Goal: Task Accomplishment & Management: Complete application form

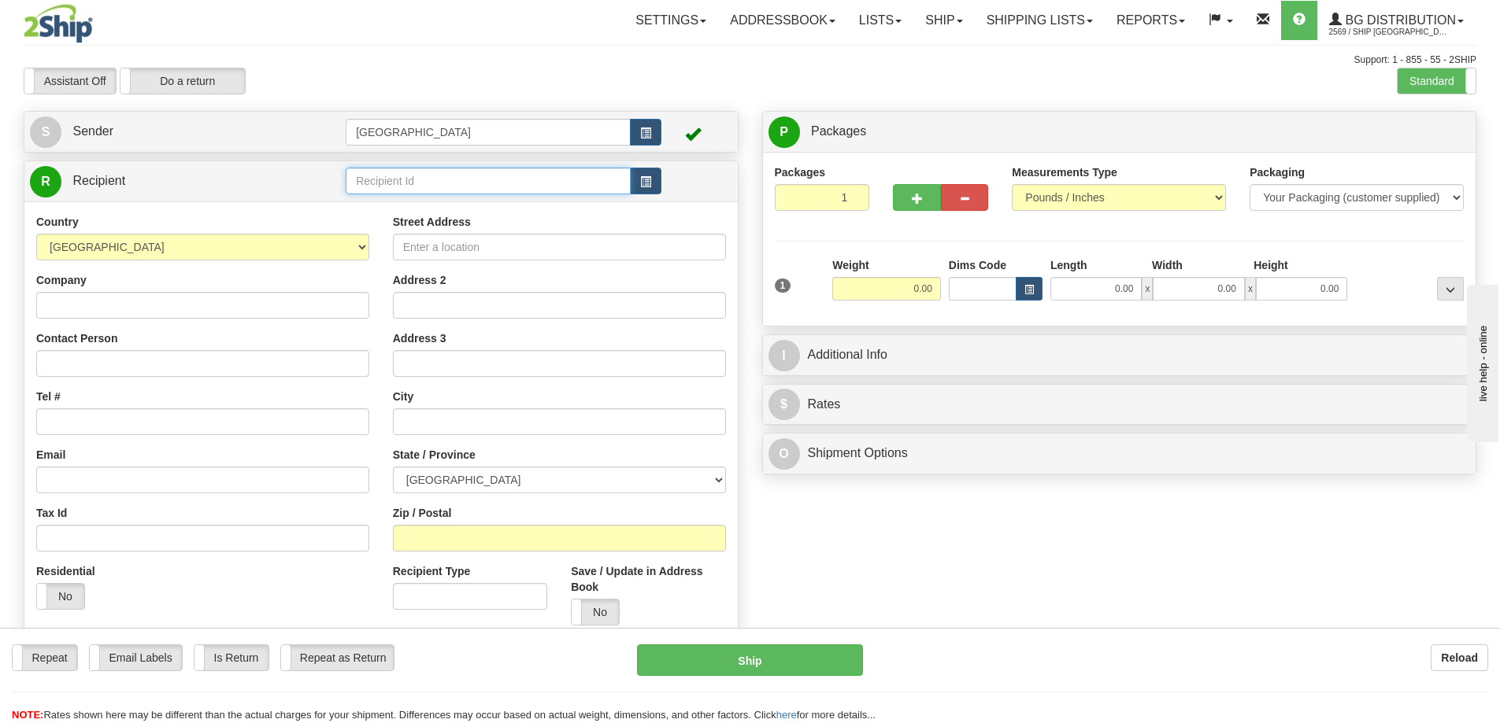
click at [398, 183] on input "text" at bounding box center [488, 181] width 285 height 27
click at [382, 203] on div "52001" at bounding box center [485, 205] width 270 height 17
type input "52001"
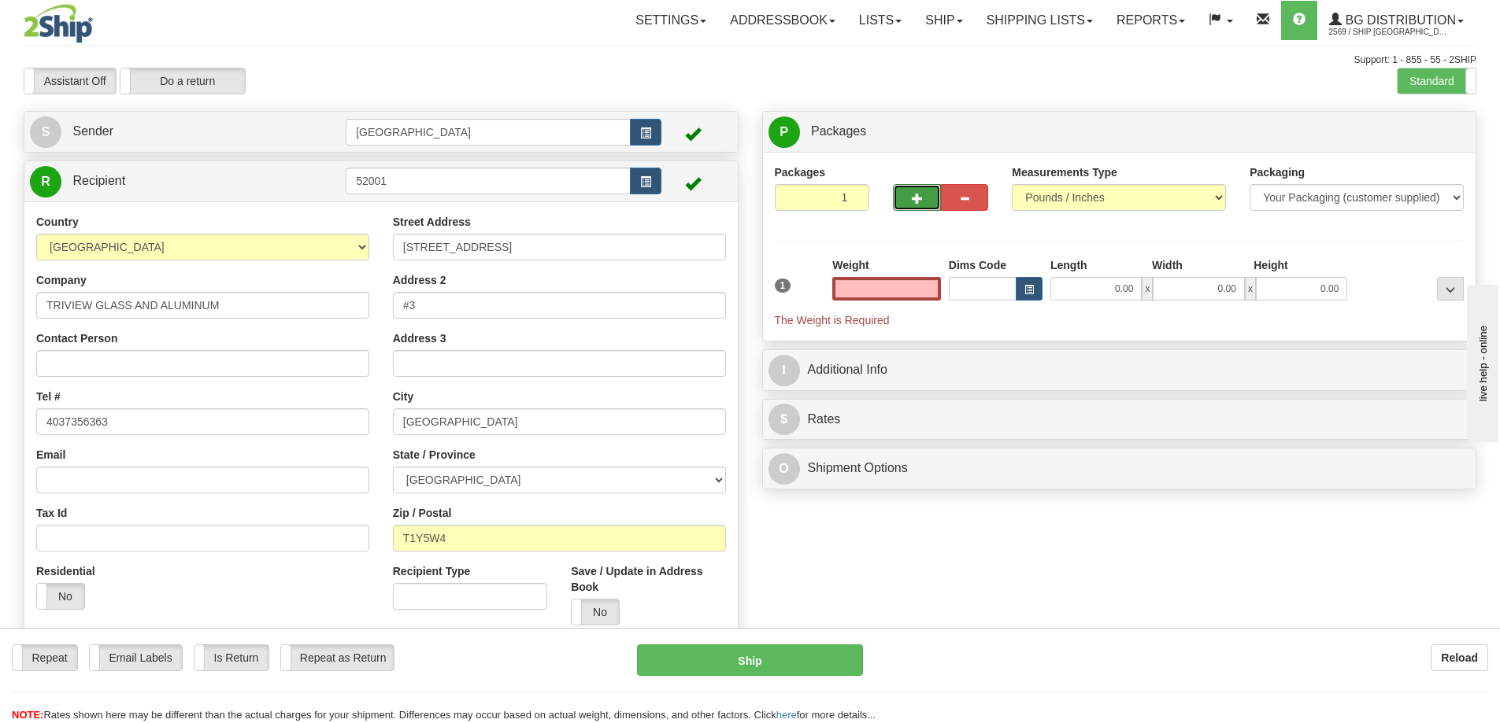
type input "0.00"
click at [904, 196] on button "button" at bounding box center [916, 197] width 47 height 27
type input "3"
click at [1437, 128] on span "Package Level" at bounding box center [1430, 132] width 62 height 11
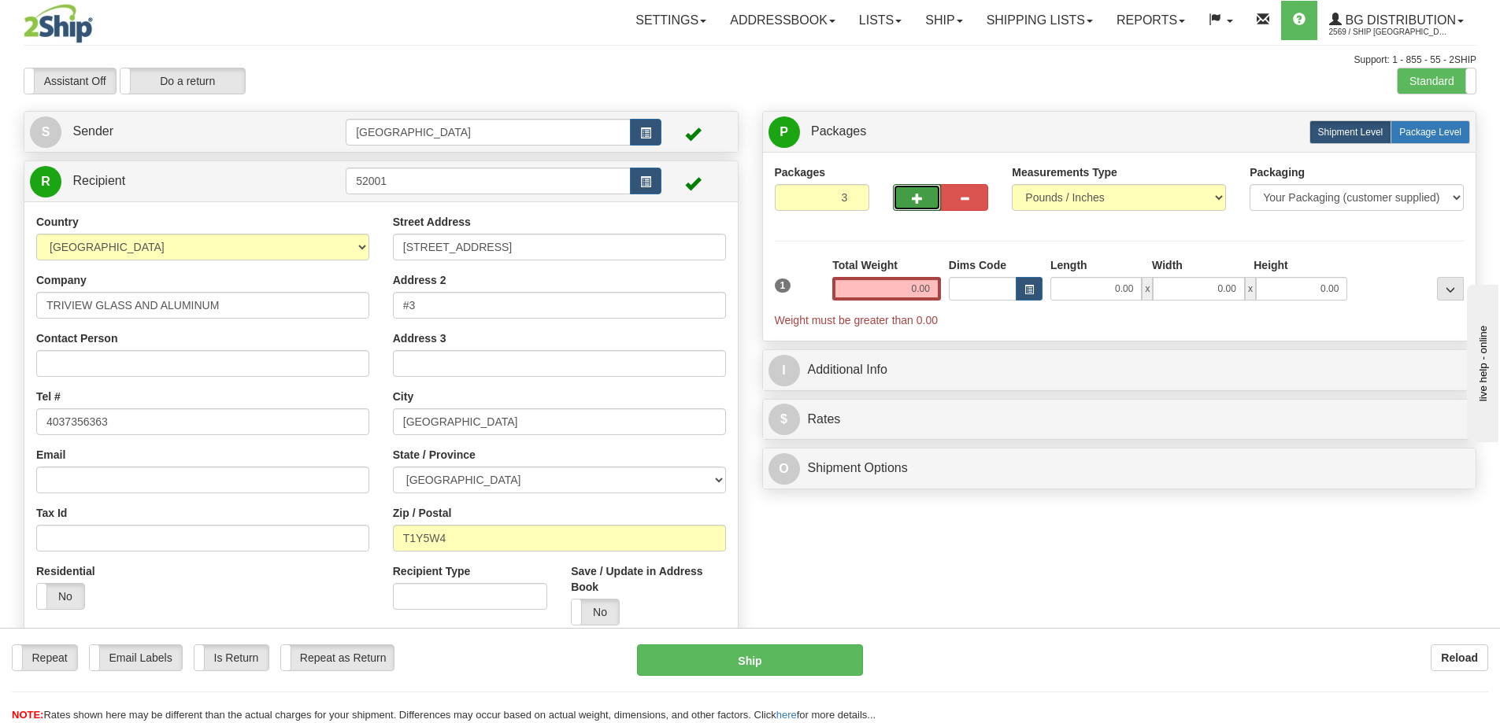
radio input "true"
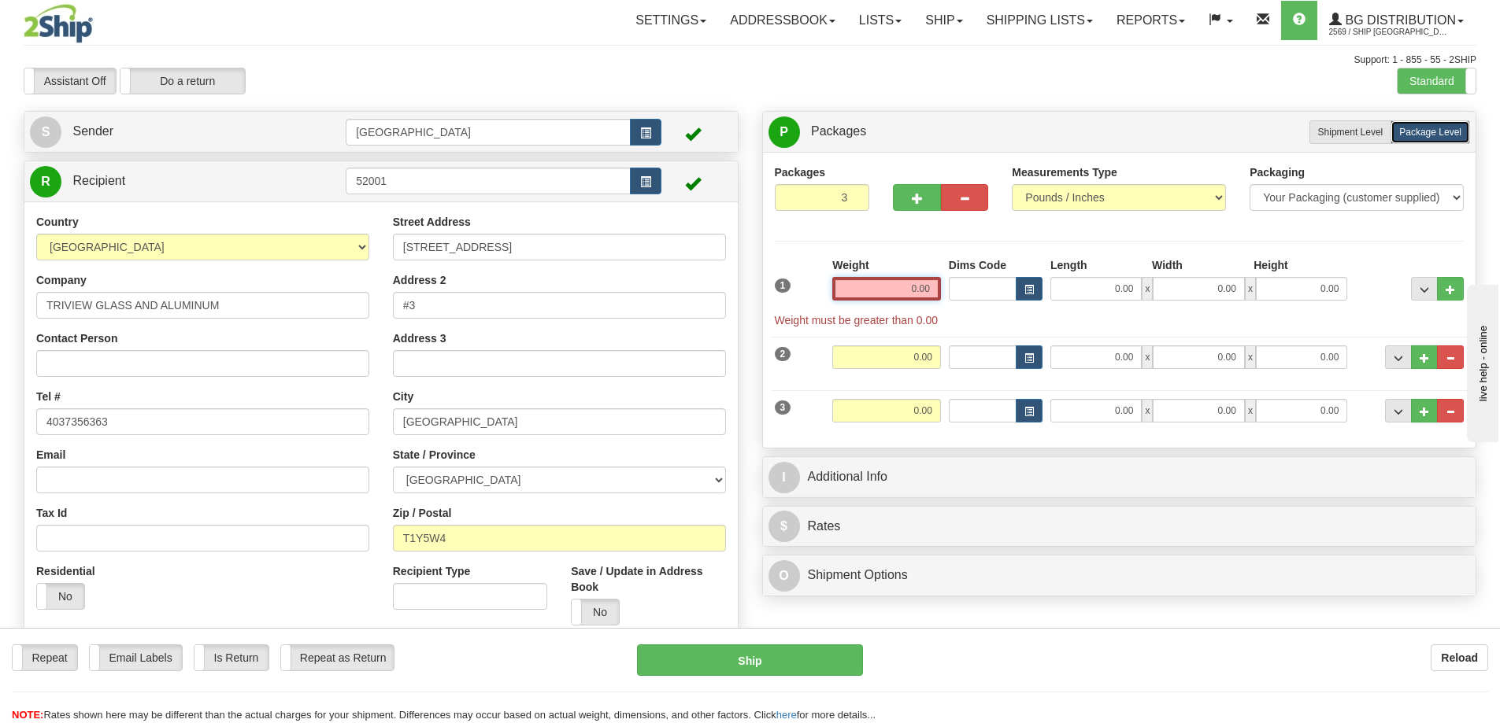
click at [927, 290] on input "0.00" at bounding box center [886, 289] width 109 height 24
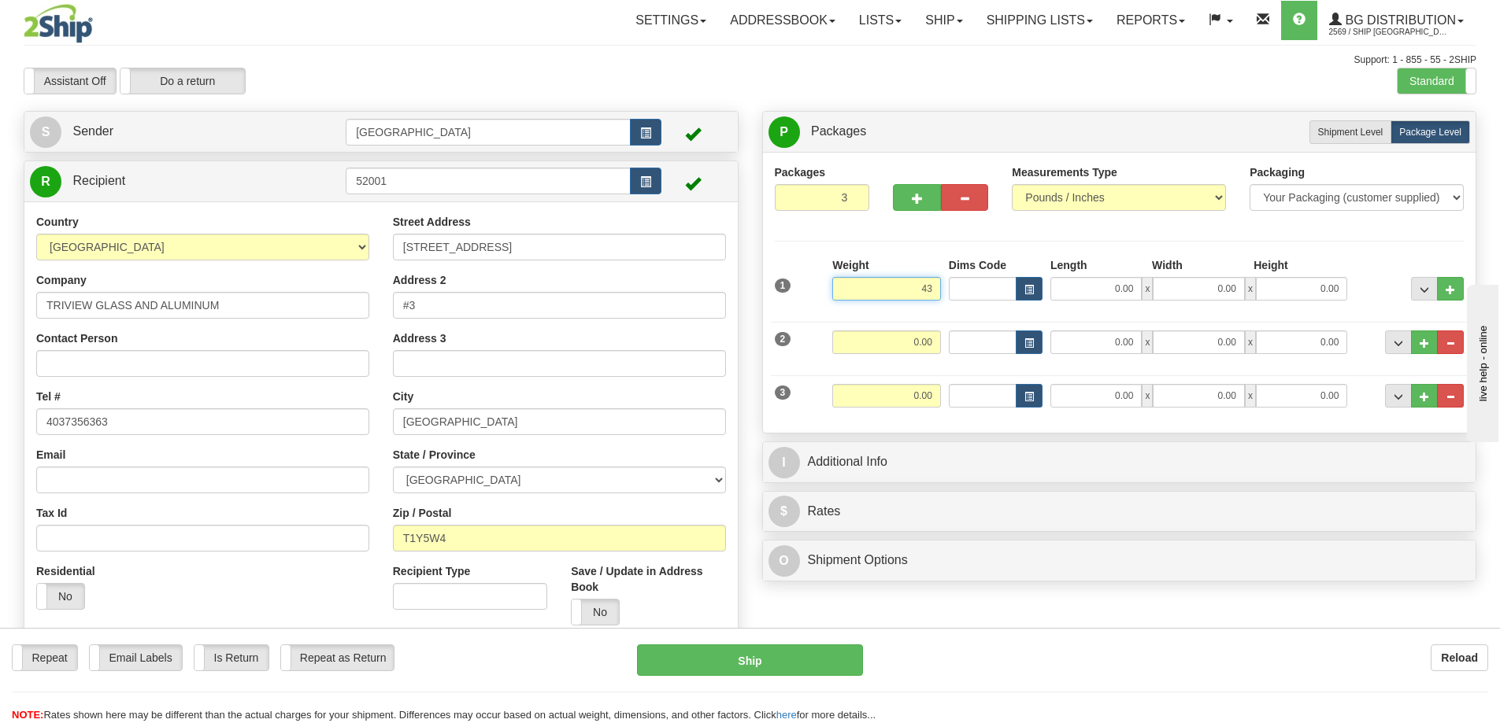
type input "43.00"
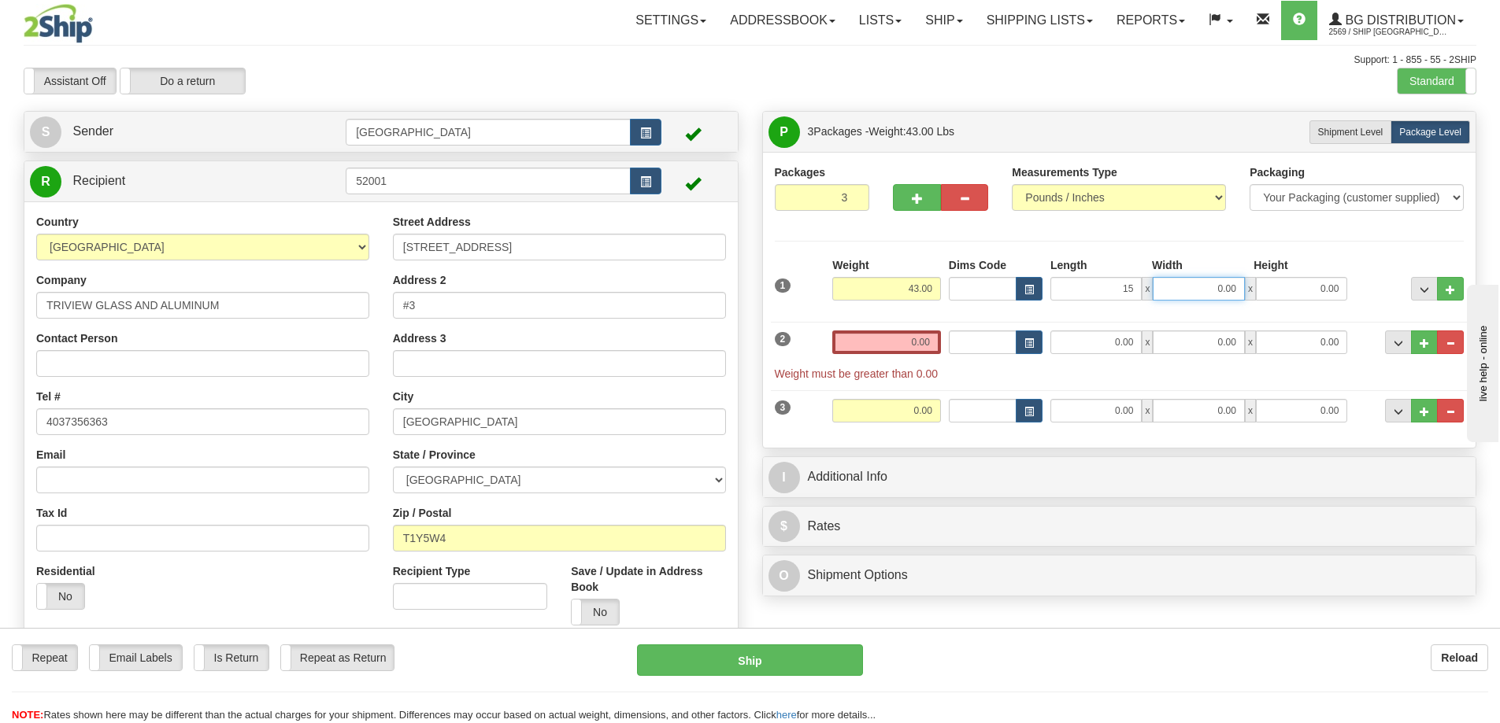
type input "15.00"
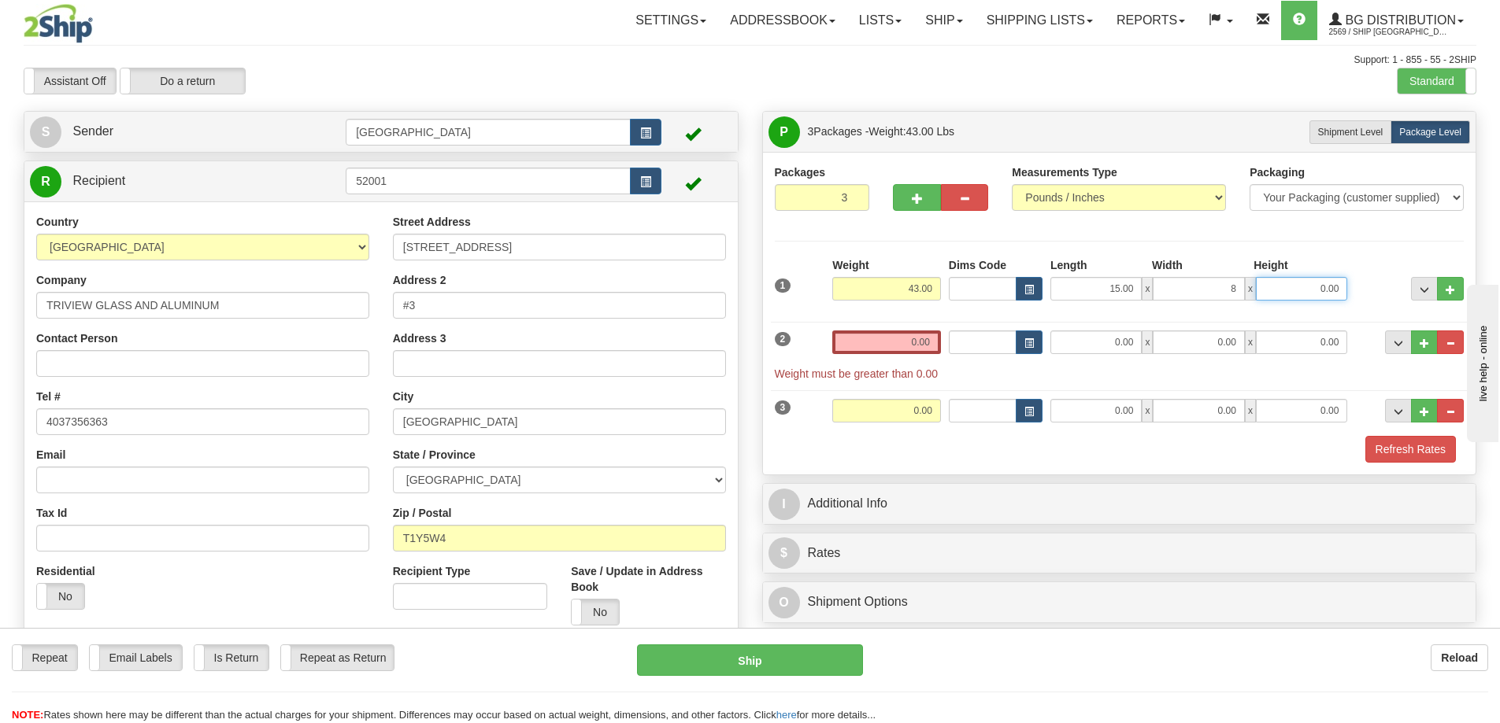
type input "8.00"
type input "14.00"
click at [930, 344] on input "0.00" at bounding box center [886, 343] width 109 height 24
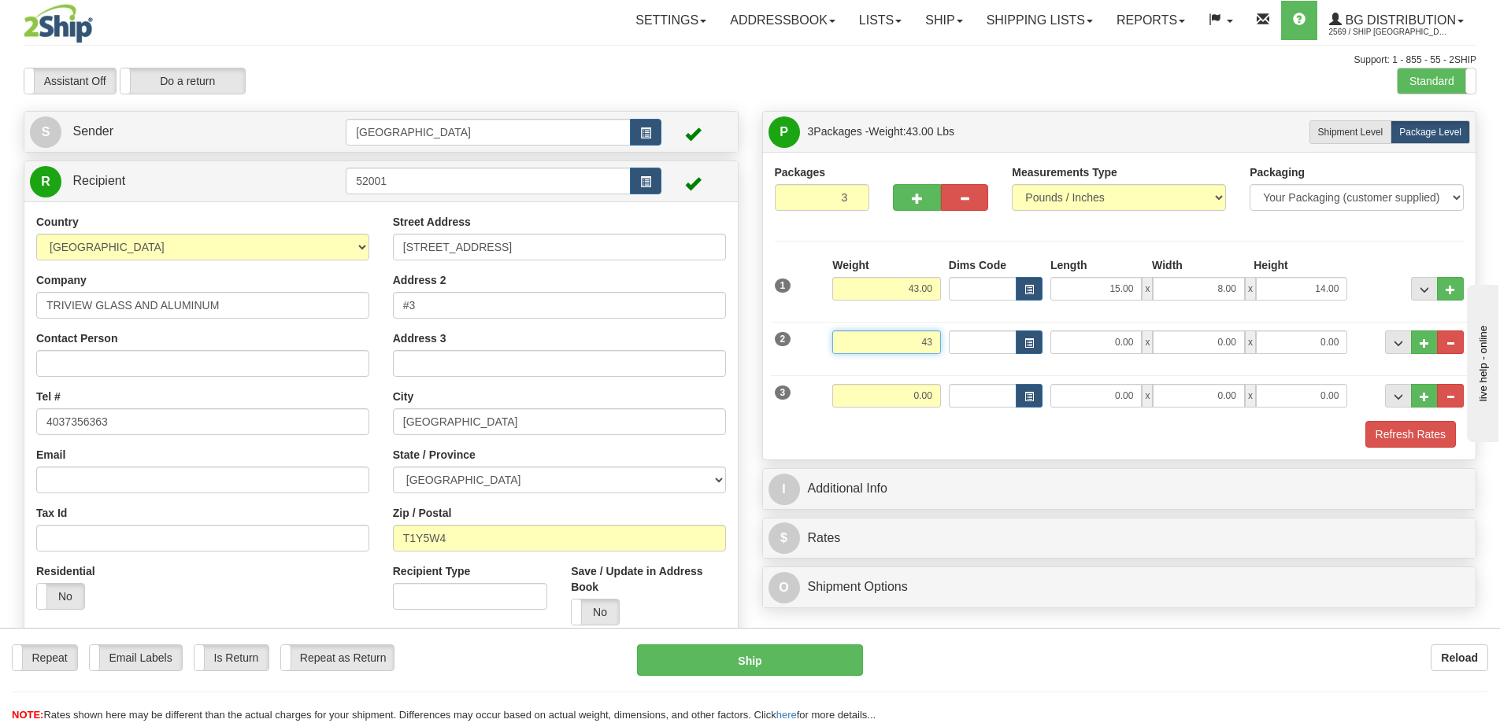
type input "43.00"
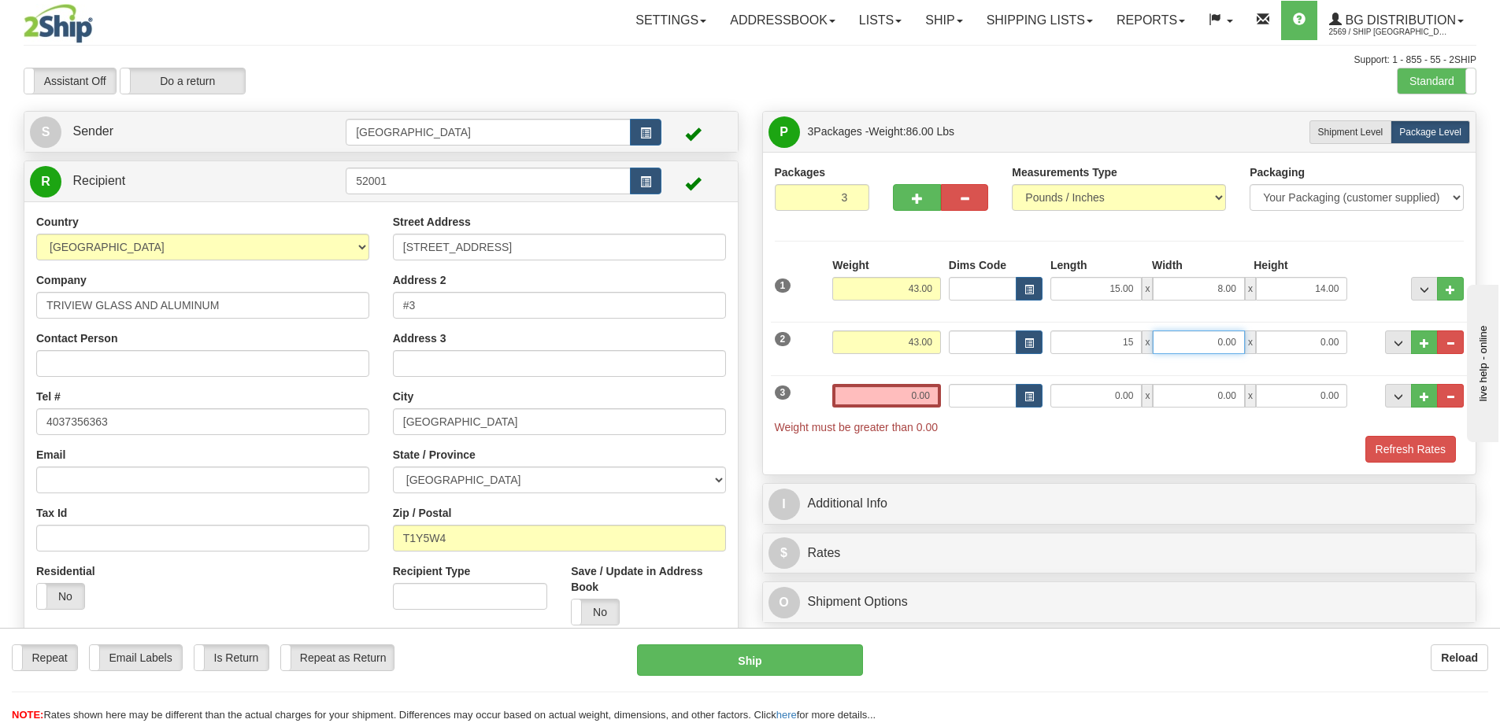
type input "15.00"
type input "8.00"
type input "14.00"
click at [930, 399] on input "0.00" at bounding box center [886, 396] width 109 height 24
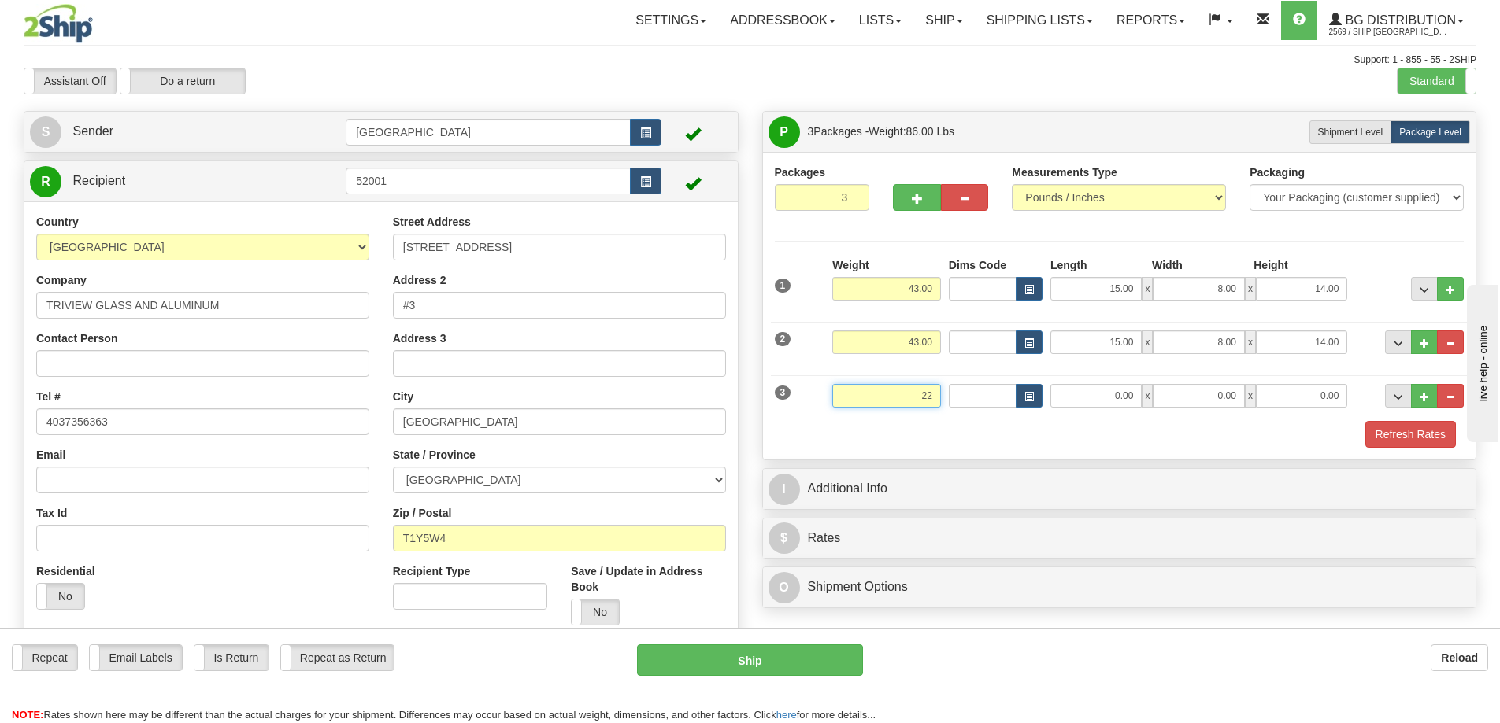
type input "22.00"
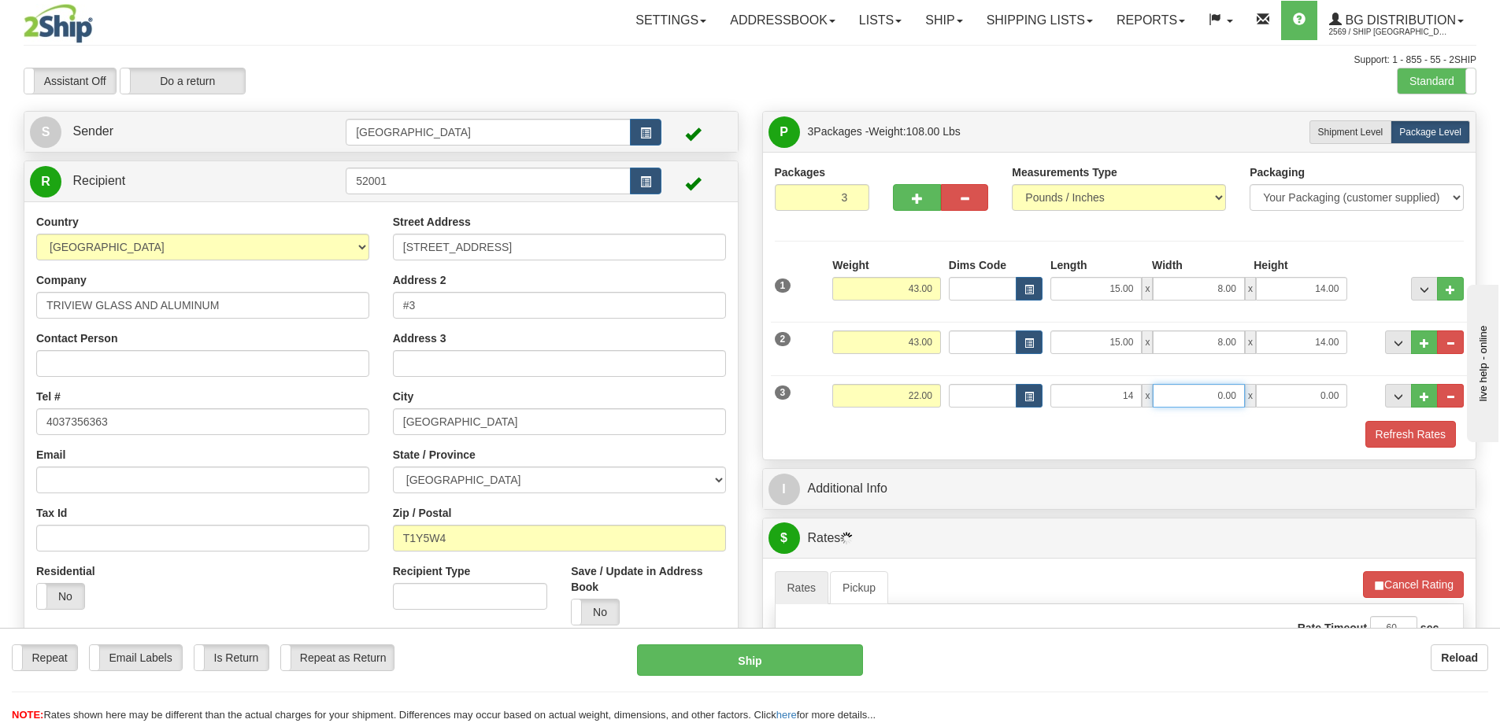
type input "14.00"
type input "8.00"
click at [1391, 430] on button "Refresh Rates" at bounding box center [1410, 434] width 91 height 27
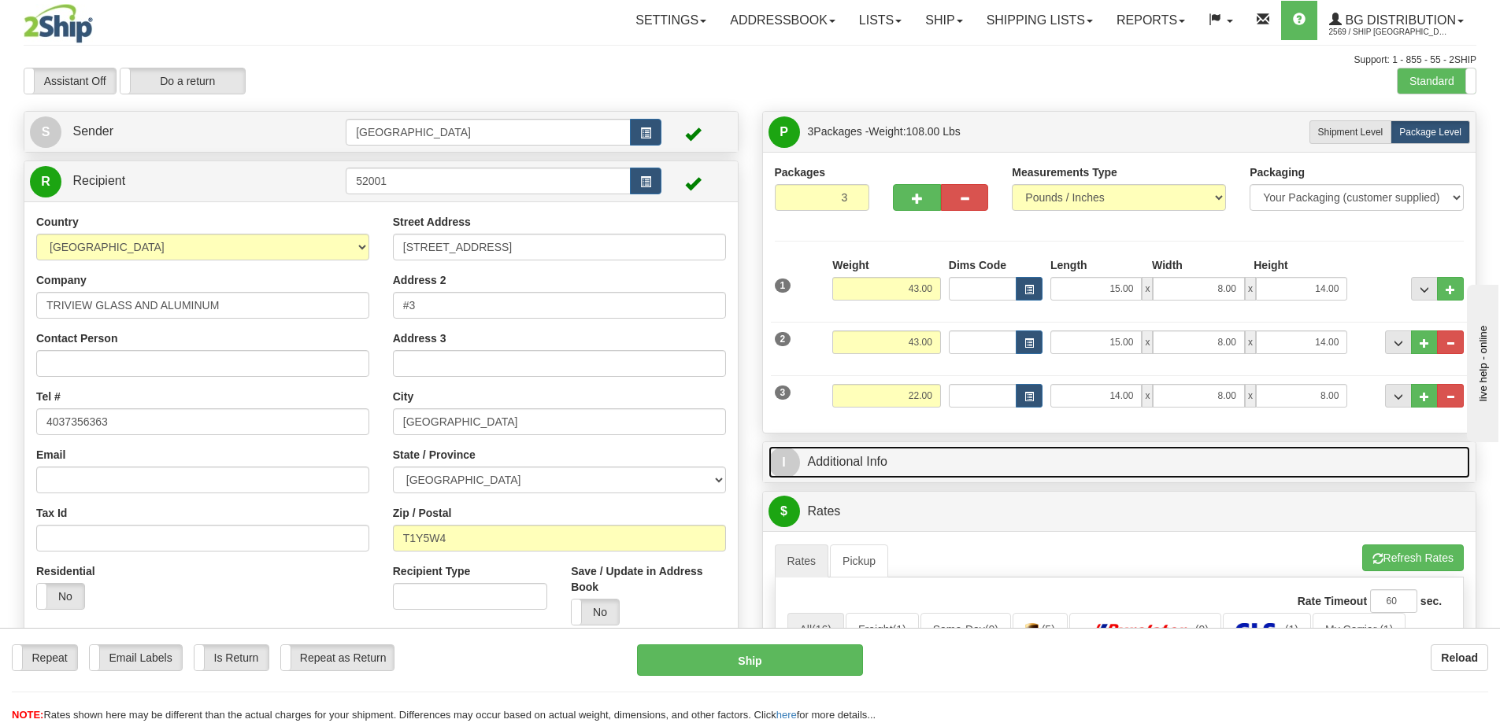
click at [1010, 464] on link "I Additional Info" at bounding box center [1119, 462] width 702 height 32
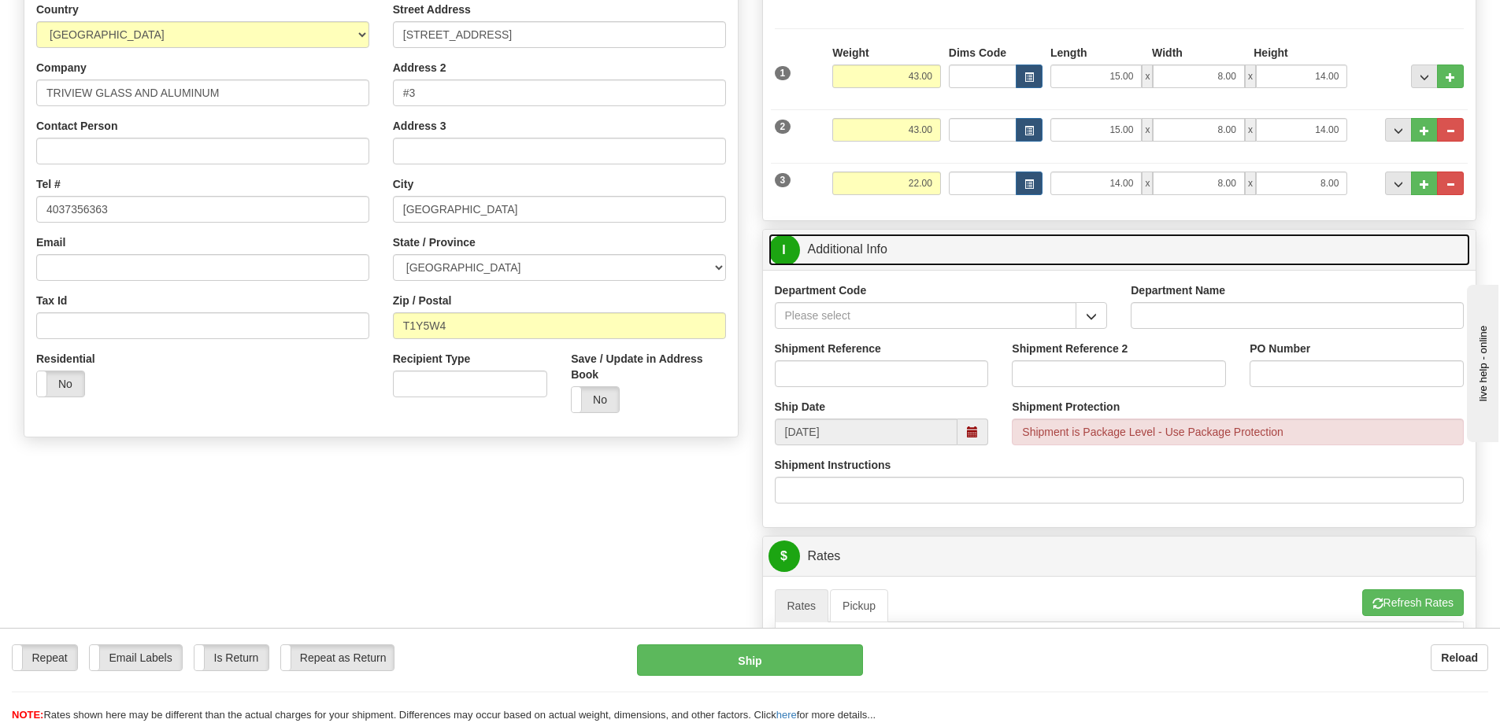
scroll to position [236, 0]
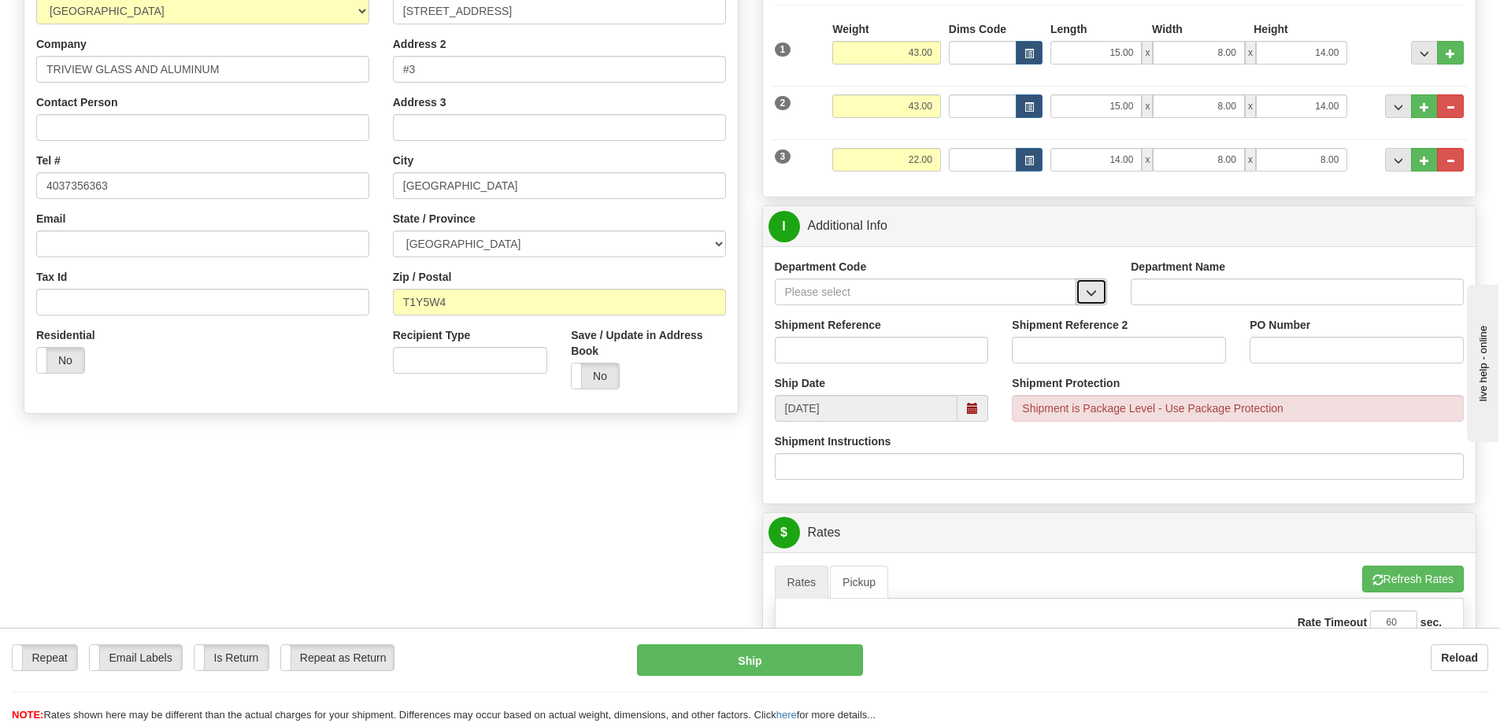
click at [1097, 293] on button "button" at bounding box center [1090, 292] width 31 height 27
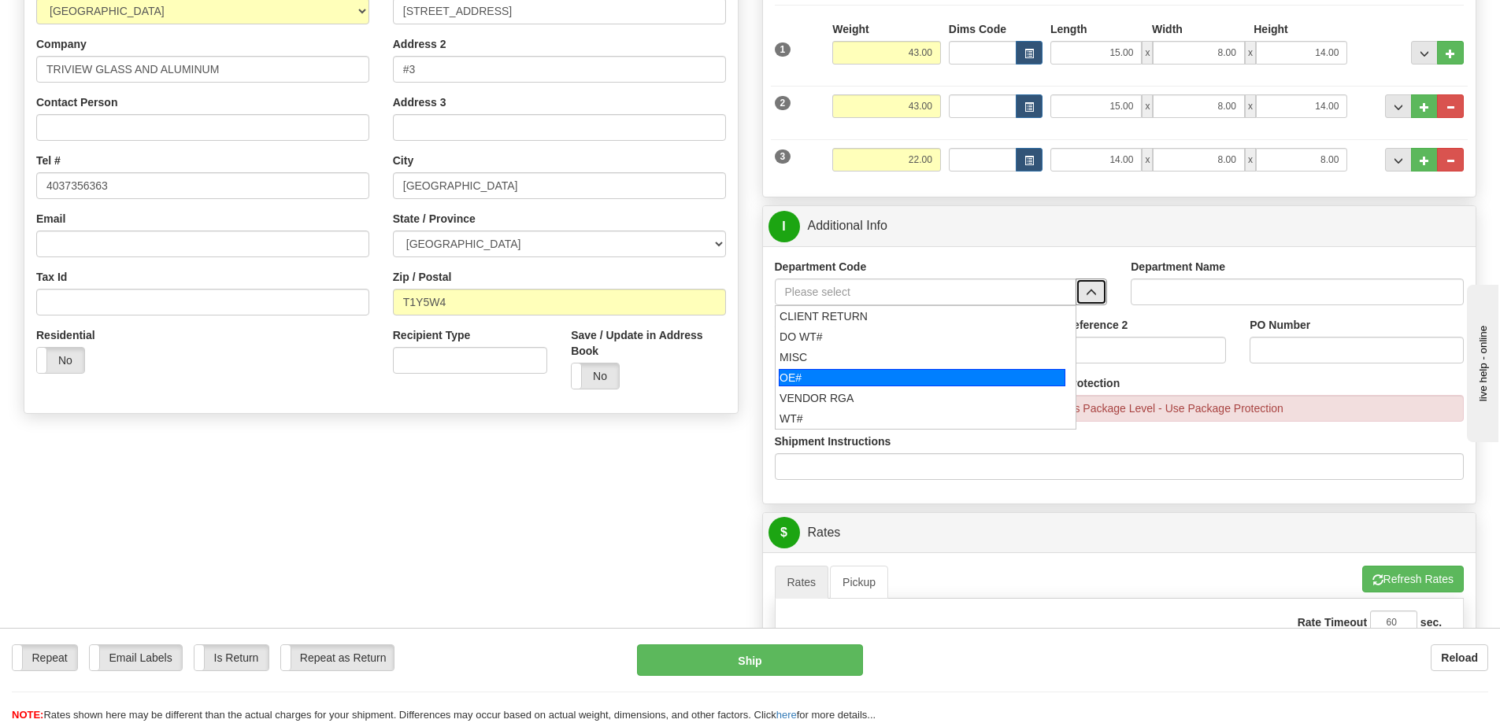
click at [906, 378] on div "OE#" at bounding box center [922, 377] width 287 height 17
type input "OE#"
type input "ORDERS"
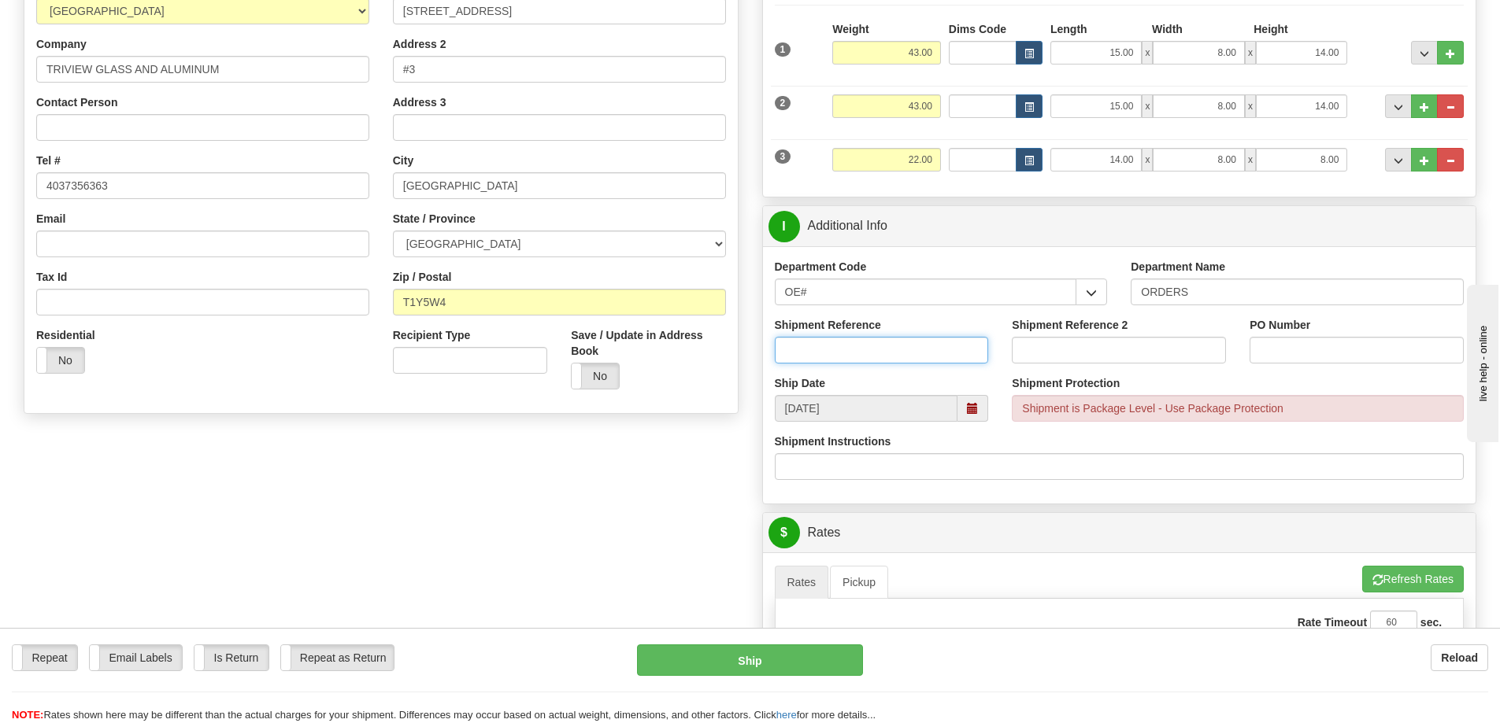
click at [901, 353] on input "Shipment Reference" at bounding box center [882, 350] width 214 height 27
type input "90036841-05"
click at [1272, 349] on input "PO Number" at bounding box center [1356, 350] width 214 height 27
type input "U OF C"
click at [1367, 318] on div "PO Number U OF C" at bounding box center [1356, 340] width 214 height 46
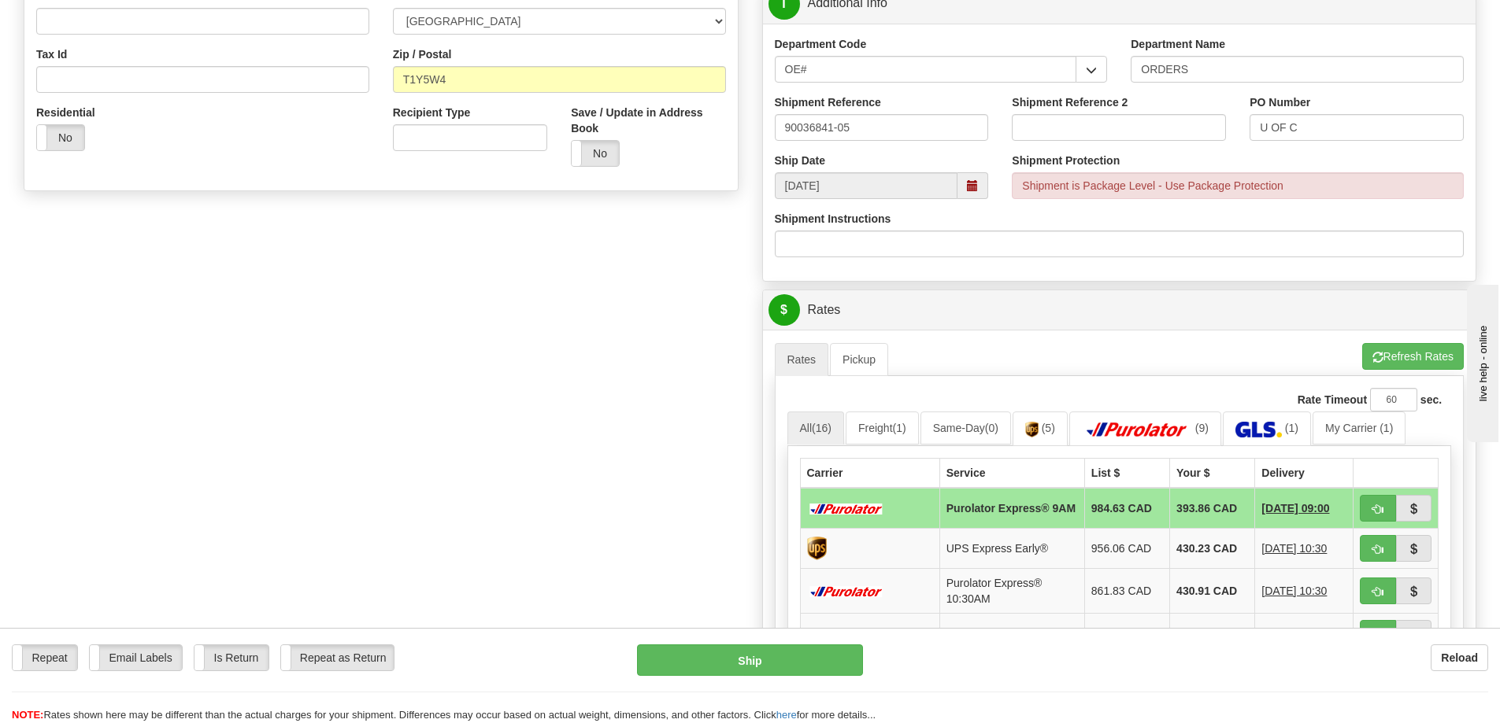
scroll to position [630, 0]
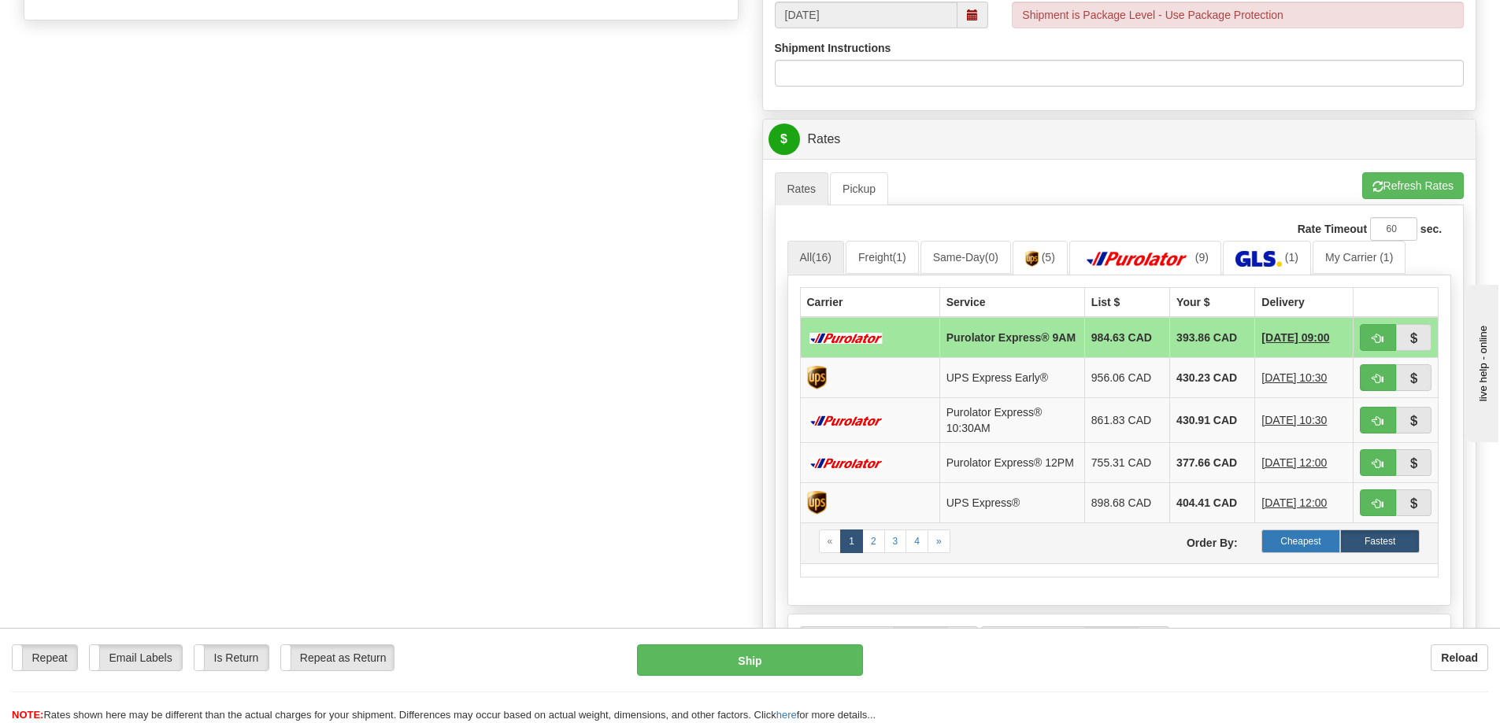
click at [1284, 548] on label "Cheapest" at bounding box center [1301, 542] width 80 height 24
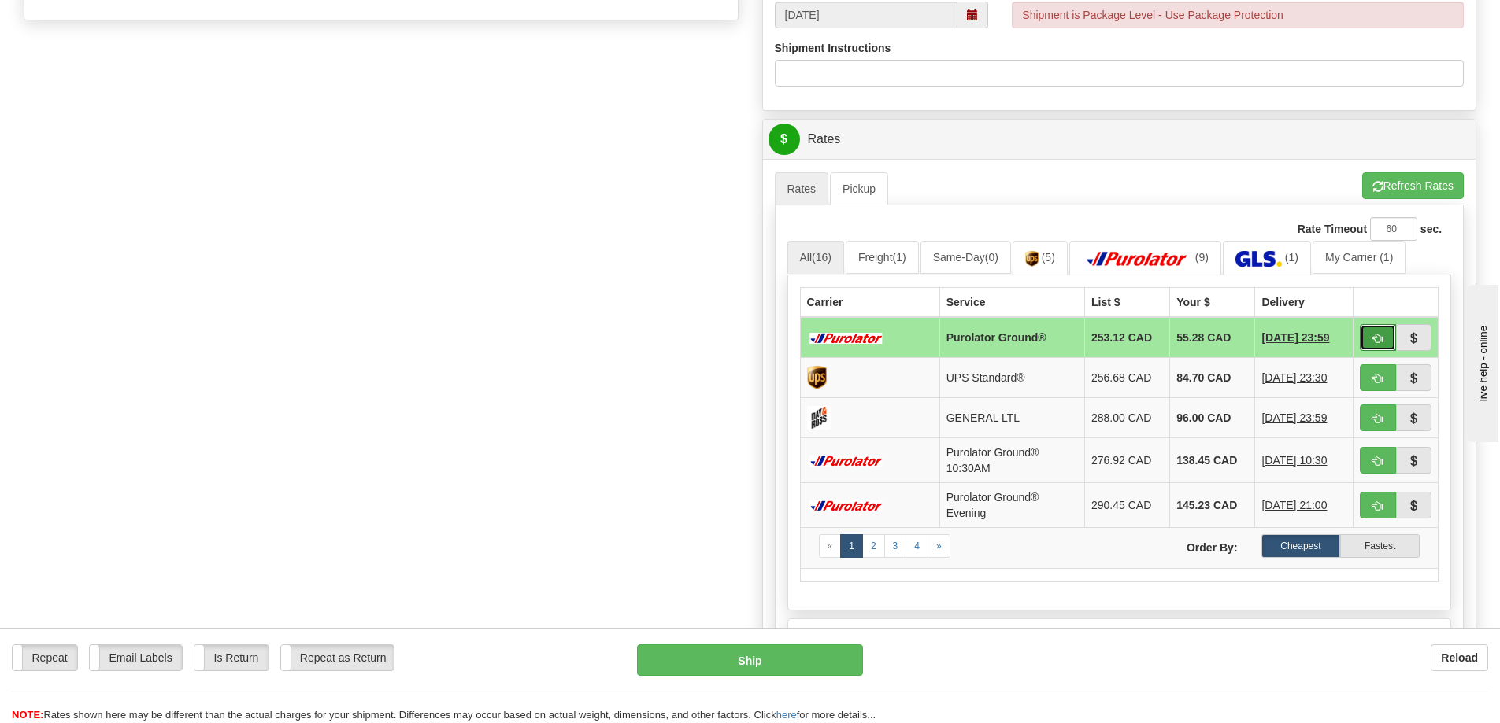
click at [1376, 336] on span "button" at bounding box center [1377, 339] width 11 height 10
type input "260"
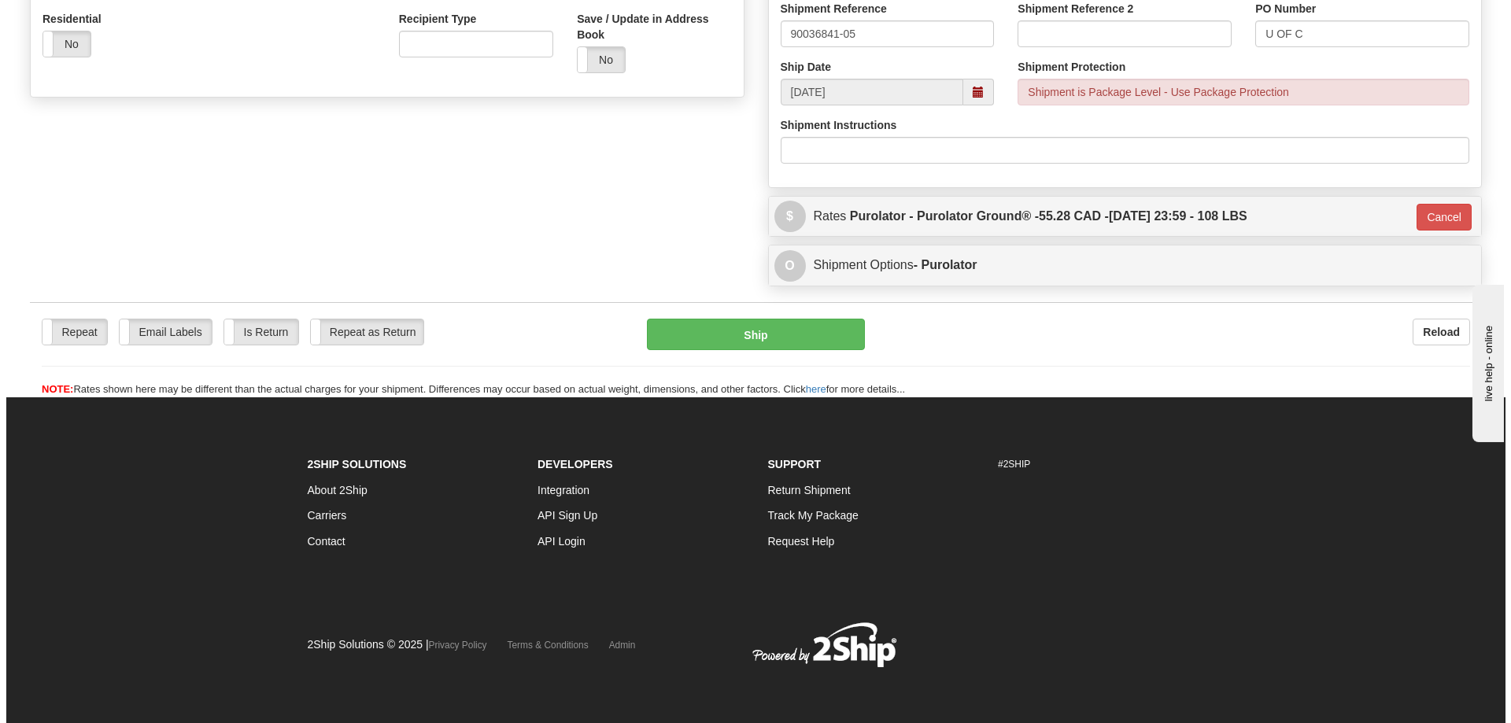
scroll to position [553, 0]
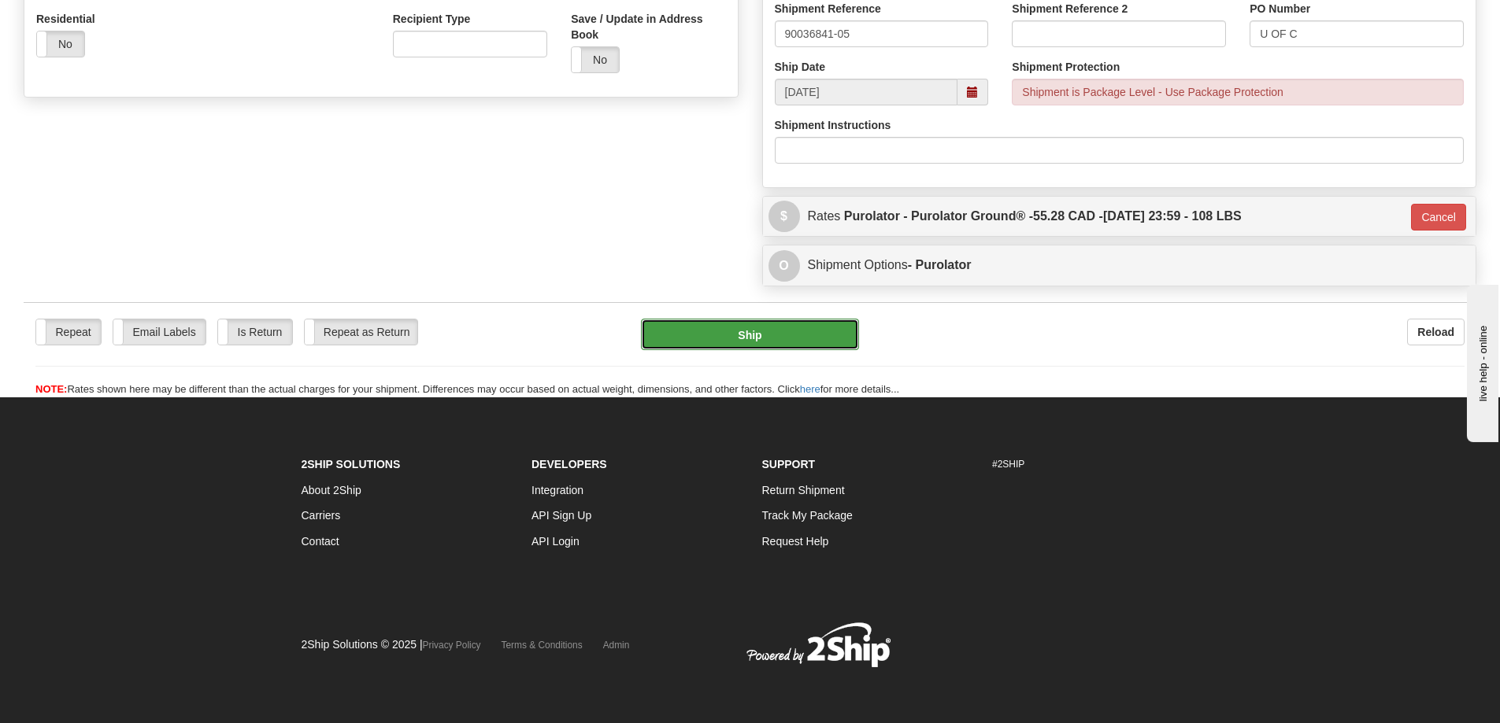
click at [773, 330] on button "Ship" at bounding box center [750, 334] width 218 height 31
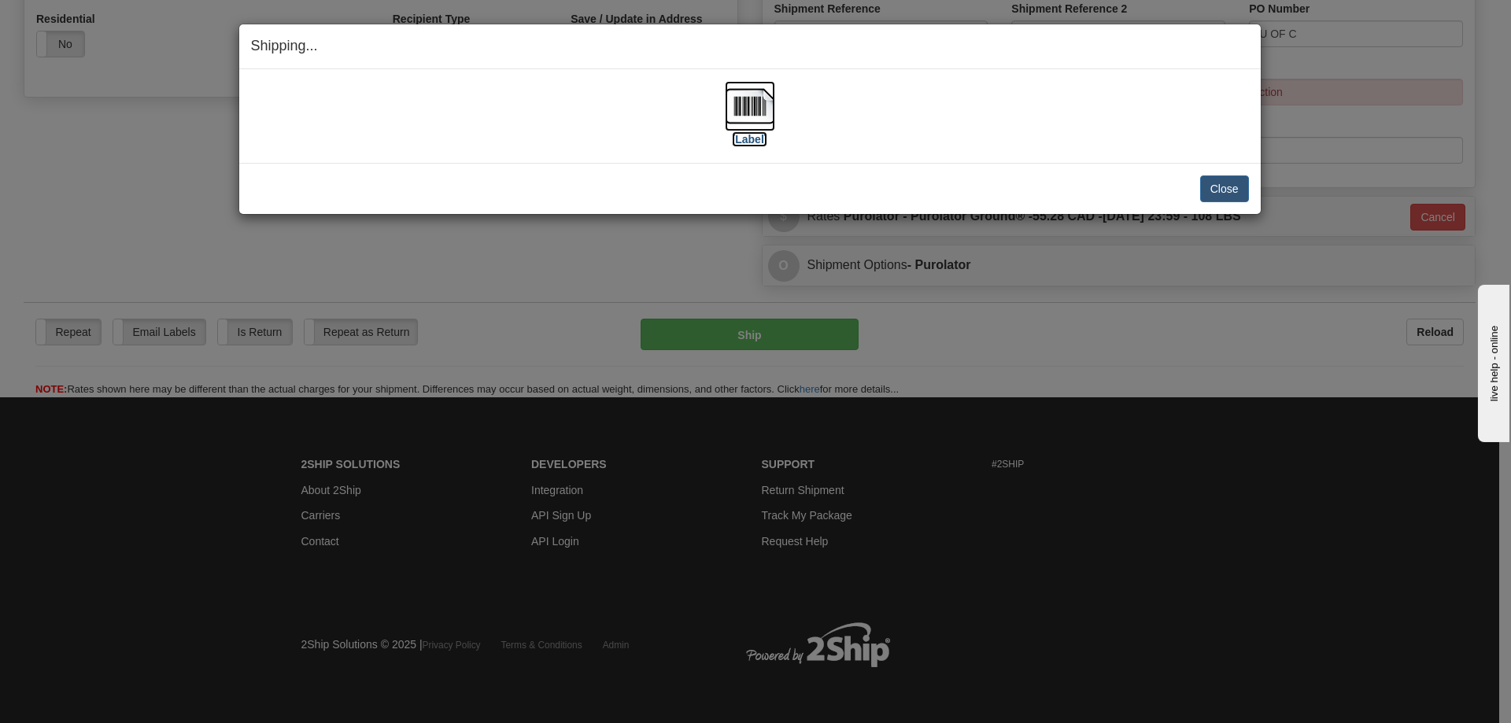
click at [752, 139] on label "[Label]" at bounding box center [750, 139] width 36 height 16
click at [1218, 188] on button "Close" at bounding box center [1224, 189] width 49 height 27
